Goal: Task Accomplishment & Management: Understand process/instructions

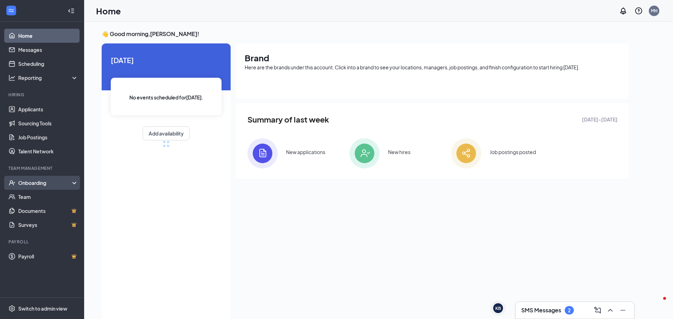
click at [64, 183] on div "Onboarding" at bounding box center [45, 183] width 54 height 7
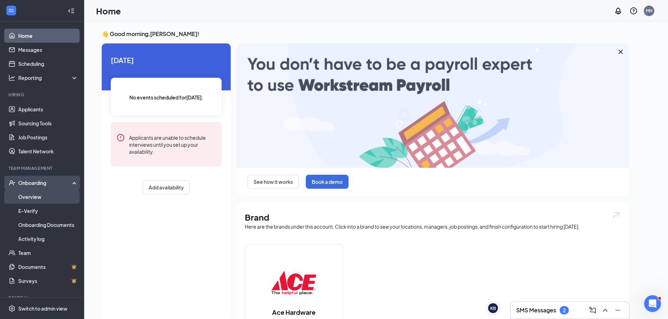
click at [37, 196] on link "Overview" at bounding box center [48, 197] width 60 height 14
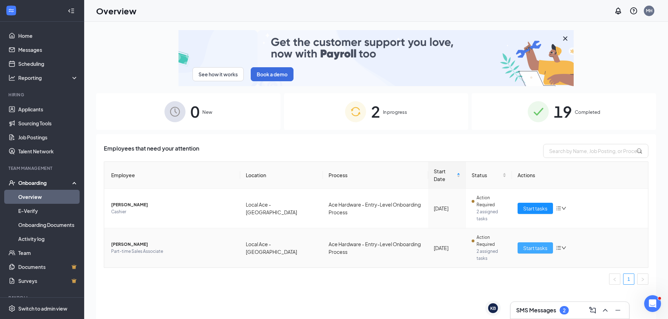
click at [541, 248] on span "Start tasks" at bounding box center [535, 248] width 24 height 8
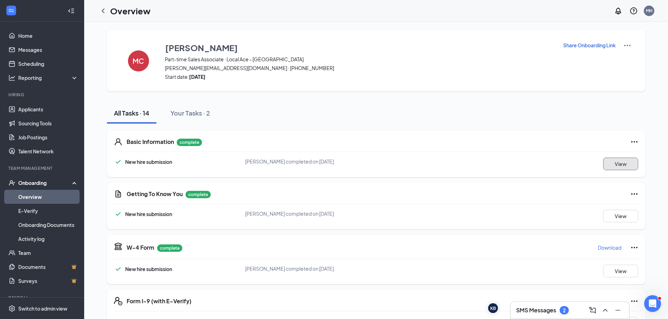
click at [621, 162] on button "View" at bounding box center [620, 164] width 35 height 13
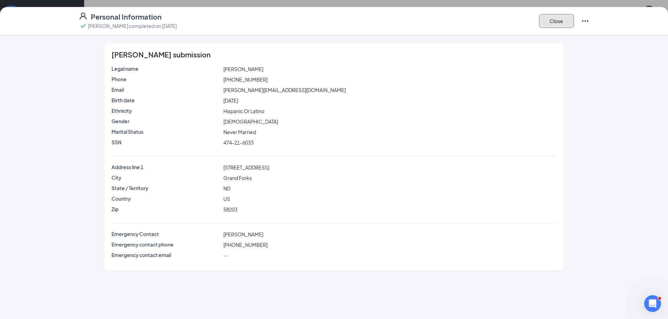
click at [567, 22] on button "Close" at bounding box center [556, 21] width 35 height 14
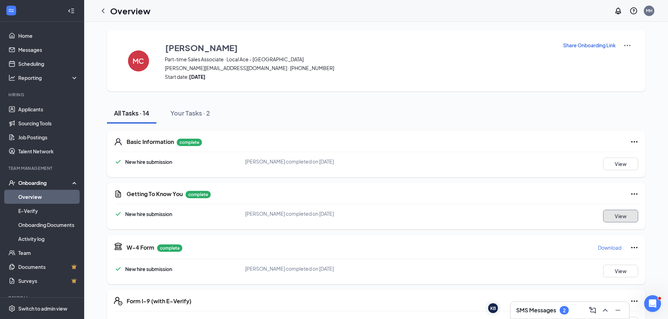
click at [622, 218] on button "View" at bounding box center [620, 216] width 35 height 13
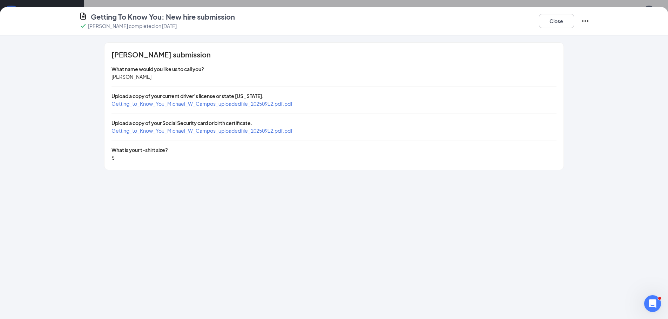
click at [267, 104] on span "Getting_to_Know_You_Michael_W_Campos_uploadedfile_20250912.pdf.pdf" at bounding box center [202, 104] width 181 height 6
click at [153, 134] on span "Getting_to_Know_You_Michael_W_Campos_uploadedfile_20250912.pdf.pdf" at bounding box center [202, 131] width 181 height 6
click at [544, 23] on button "Close" at bounding box center [556, 21] width 35 height 14
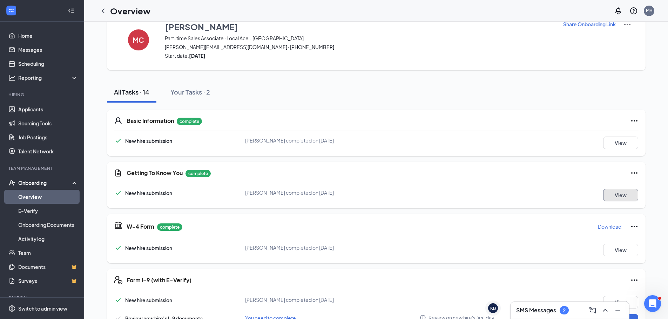
scroll to position [70, 0]
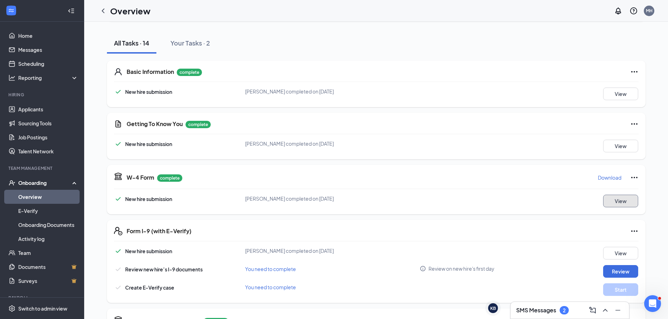
click at [614, 199] on button "View" at bounding box center [620, 201] width 35 height 13
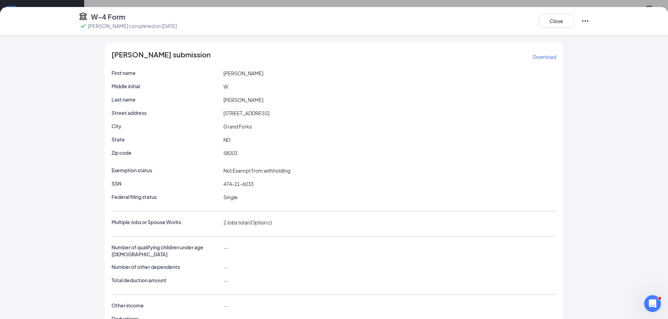
click at [537, 57] on p "Download" at bounding box center [544, 56] width 23 height 7
